Goal: Find specific page/section: Find specific page/section

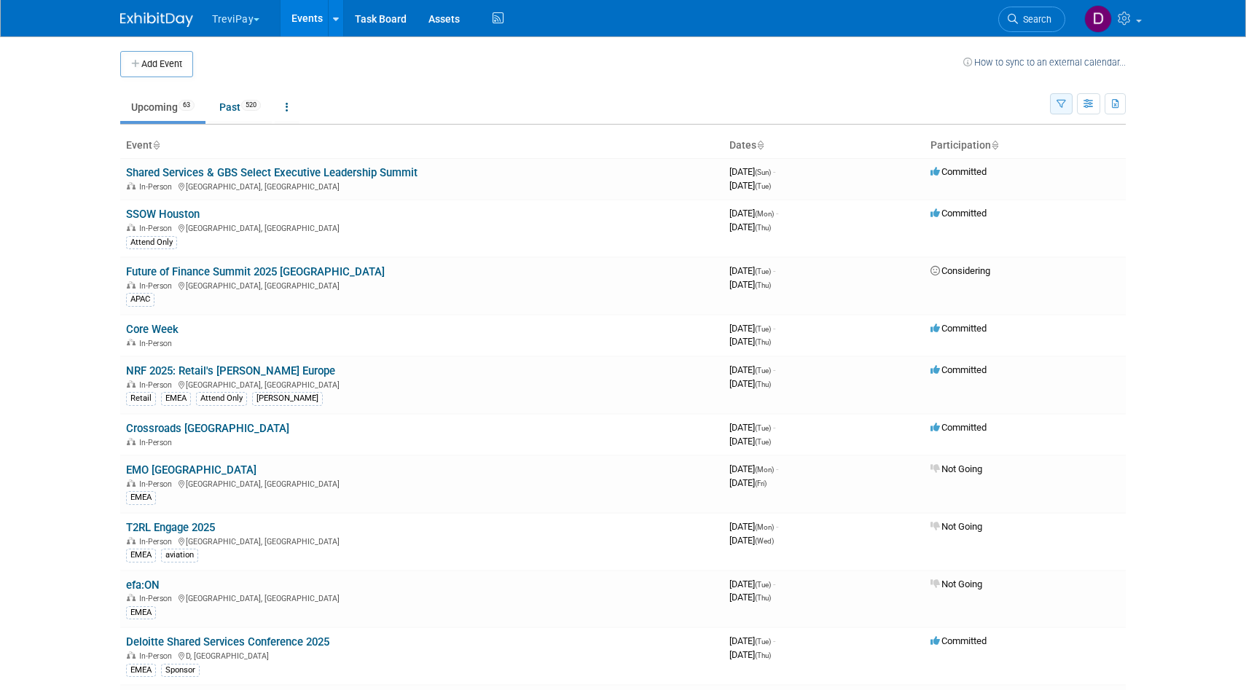
click at [1062, 109] on button "button" at bounding box center [1061, 103] width 23 height 21
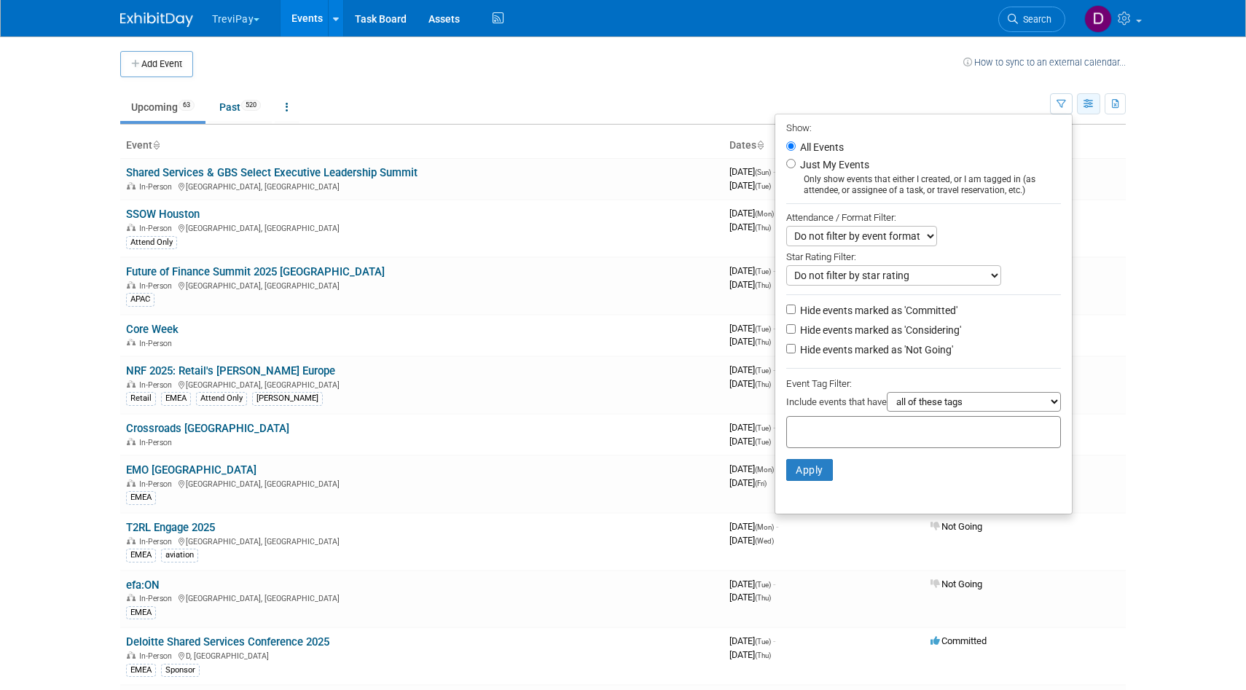
click at [1099, 105] on button "button" at bounding box center [1088, 103] width 23 height 21
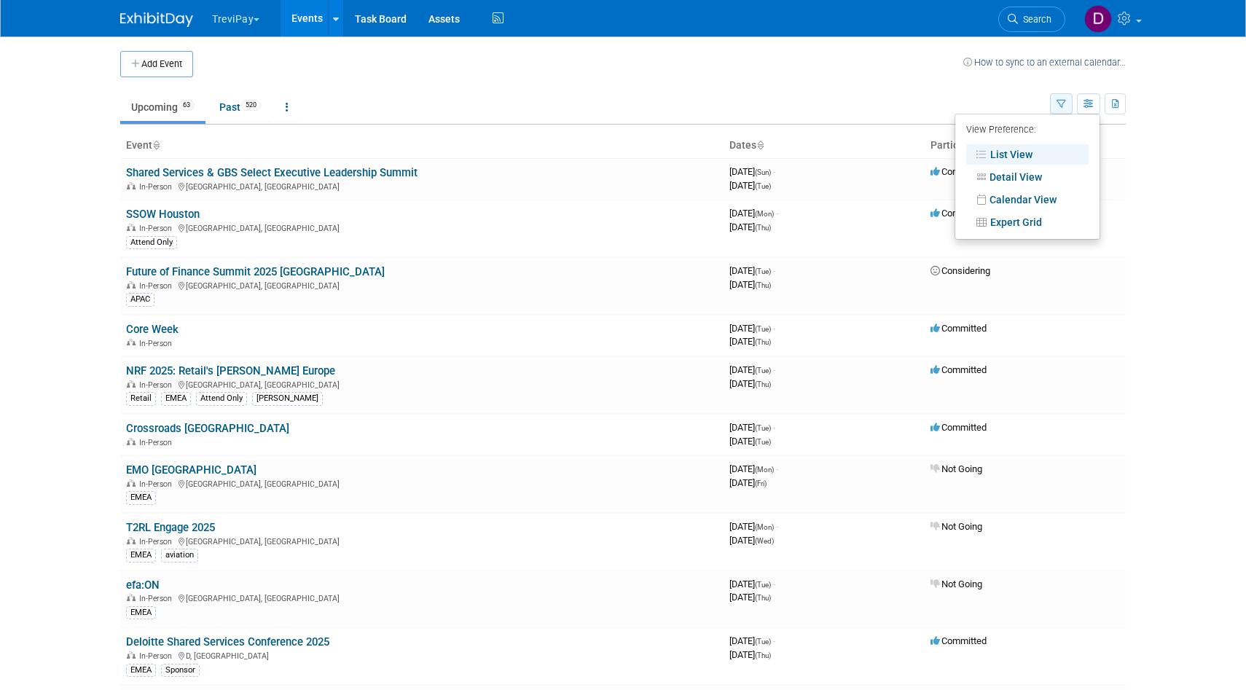
click at [1060, 104] on icon "button" at bounding box center [1061, 104] width 9 height 9
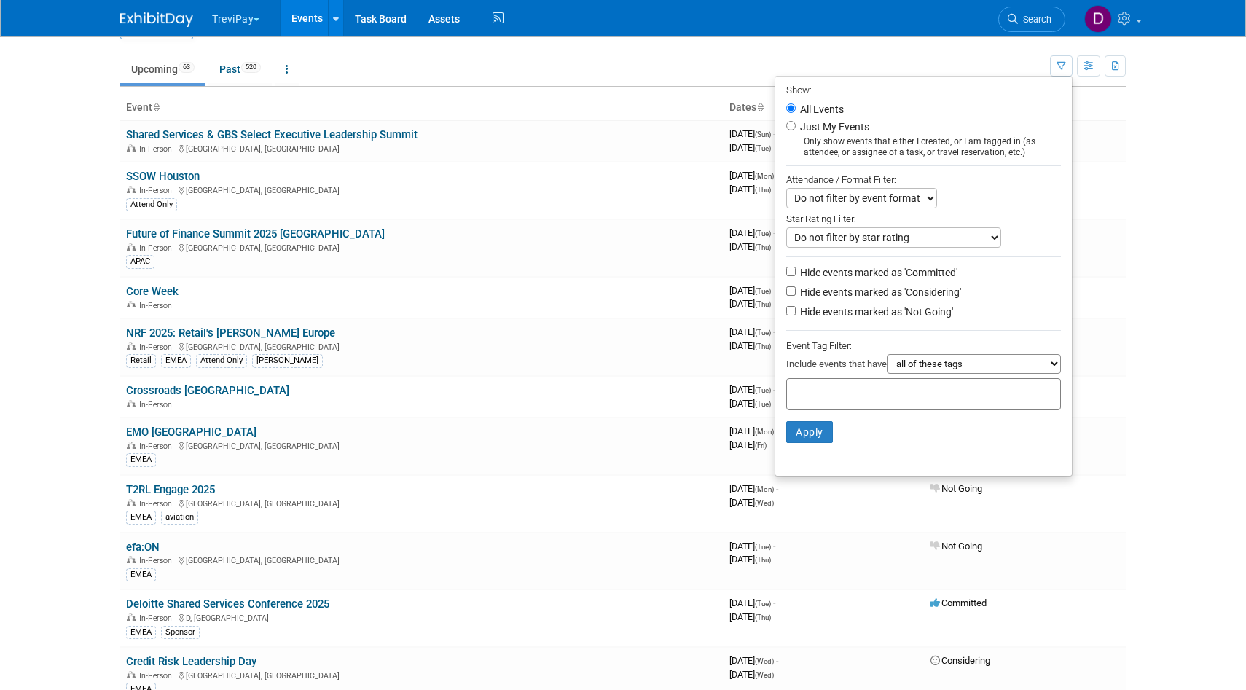
scroll to position [39, 0]
click at [1142, 254] on body "TreviPay Choose Workspace: Trevipay TreviPay Events Add Event Bulk Upload Event…" at bounding box center [623, 306] width 1246 height 690
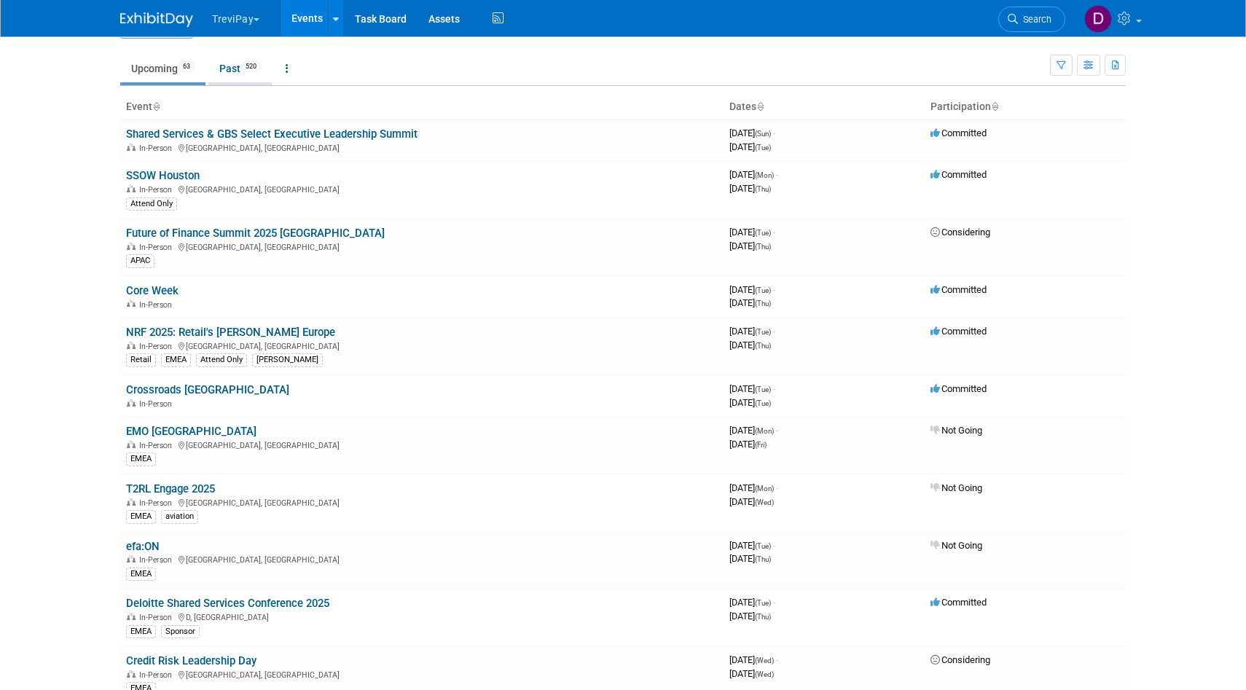
click at [235, 61] on link "Past 520" at bounding box center [239, 69] width 63 height 28
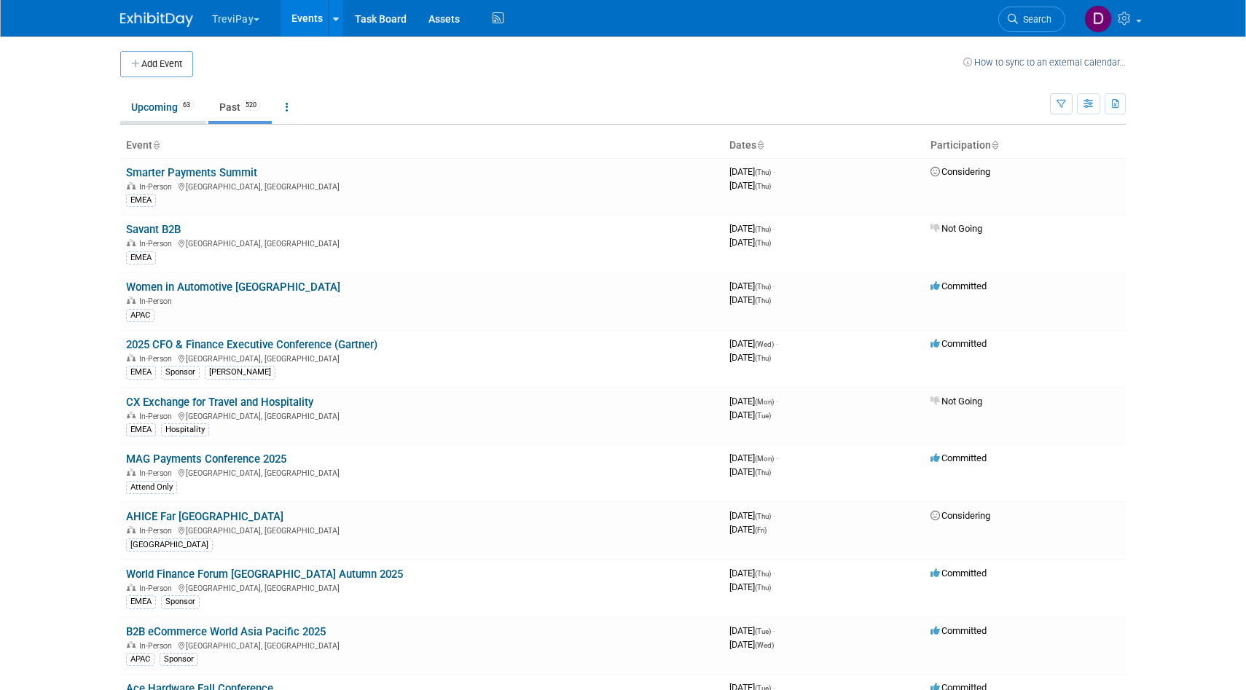
click at [157, 109] on link "Upcoming 63" at bounding box center [162, 107] width 85 height 28
